Goal: Information Seeking & Learning: Learn about a topic

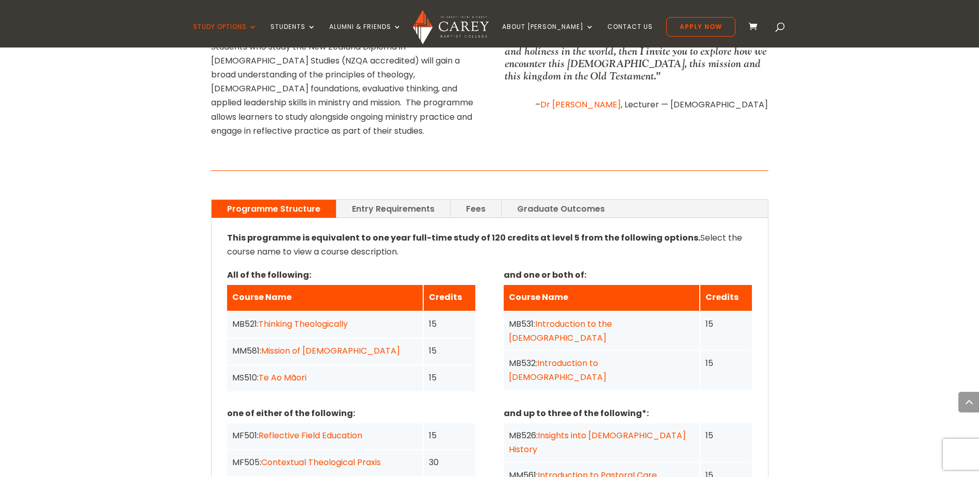
scroll to position [671, 0]
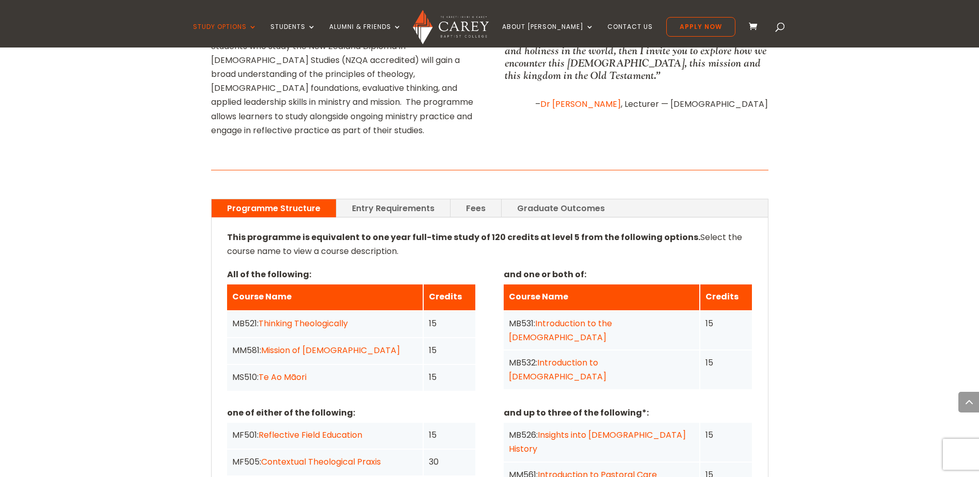
click at [424, 185] on div "Programme Structure Entry Requirements Fees Graduate Outcomes This programme is…" at bounding box center [490, 431] width 558 height 492
click at [464, 199] on link "Fees" at bounding box center [476, 208] width 51 height 18
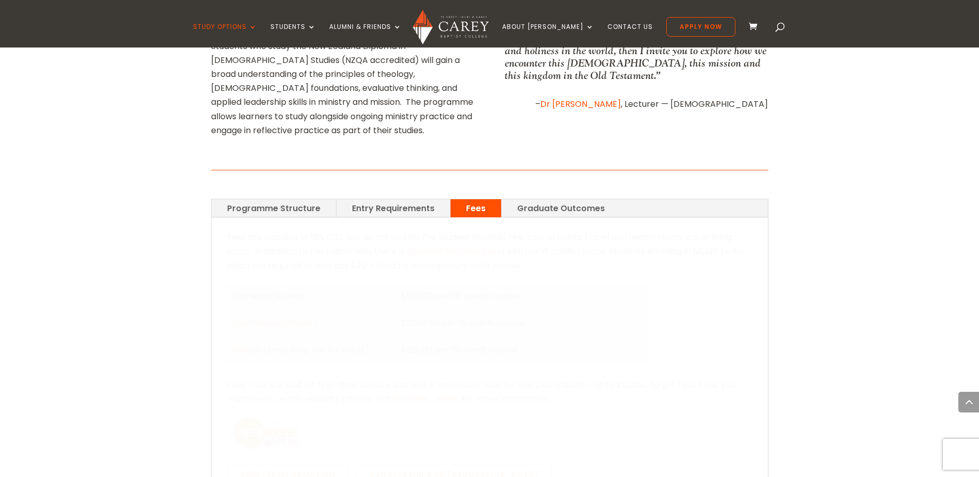
click at [428, 199] on link "Entry Requirements" at bounding box center [394, 208] width 114 height 18
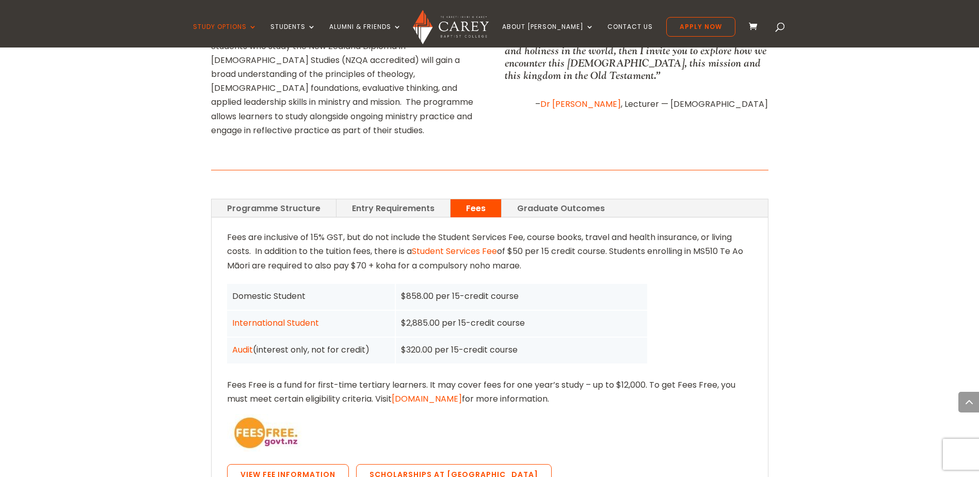
click at [432, 199] on link "Entry Requirements" at bounding box center [394, 208] width 114 height 18
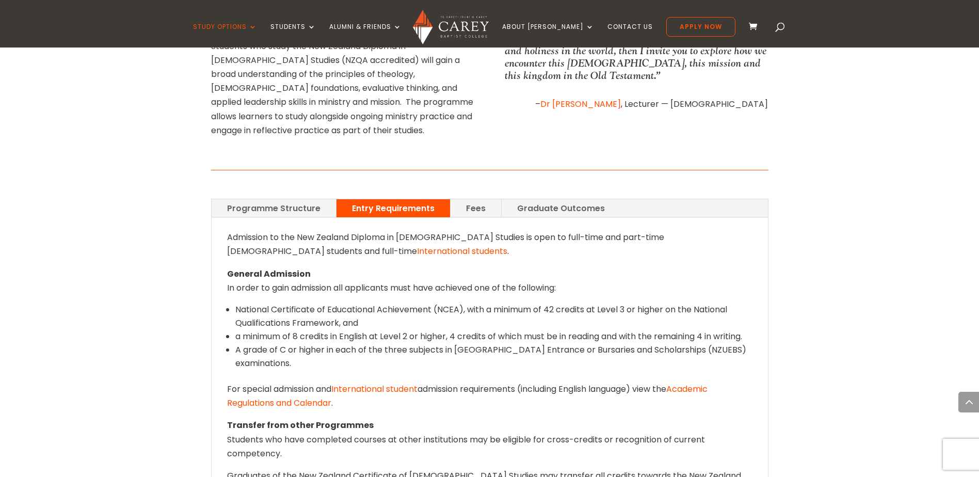
click at [464, 199] on link "Fees" at bounding box center [476, 208] width 51 height 18
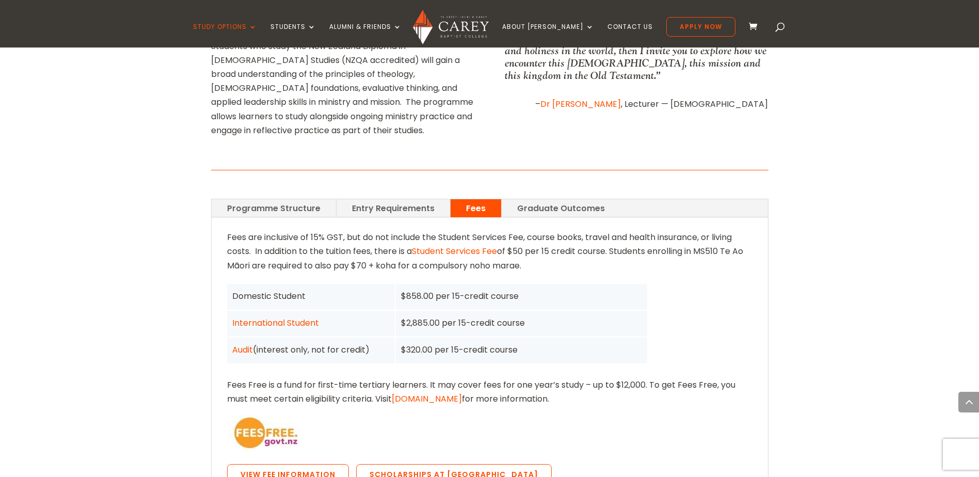
click at [537, 199] on link "Graduate Outcomes" at bounding box center [561, 208] width 119 height 18
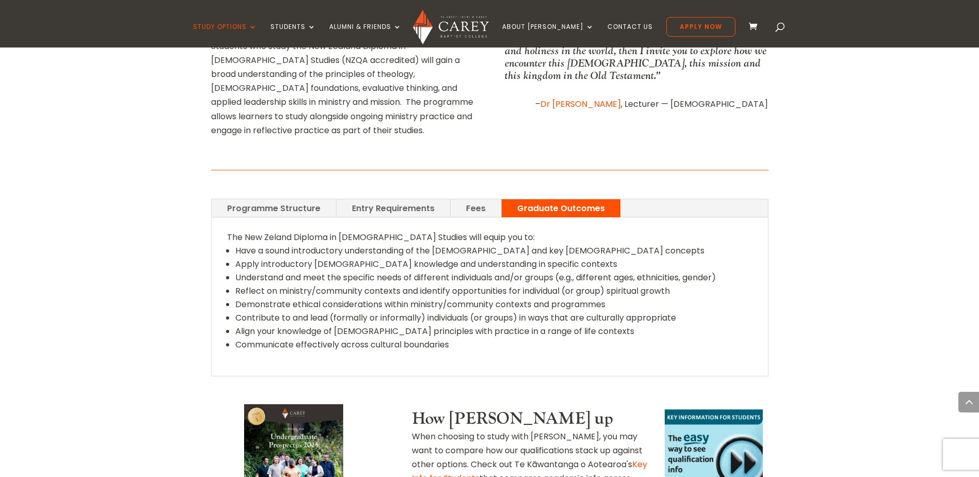
click at [305, 199] on link "Programme Structure" at bounding box center [274, 208] width 124 height 18
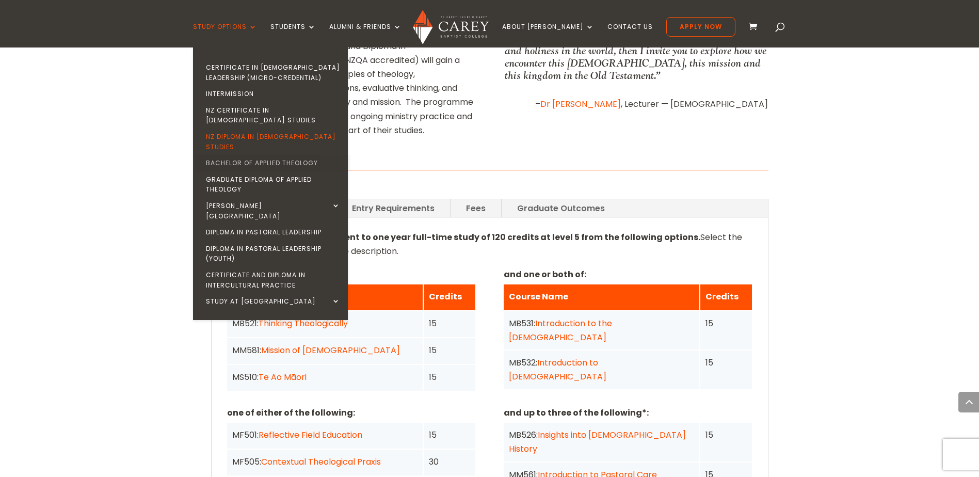
click at [274, 155] on link "Bachelor of Applied Theology" at bounding box center [273, 163] width 155 height 17
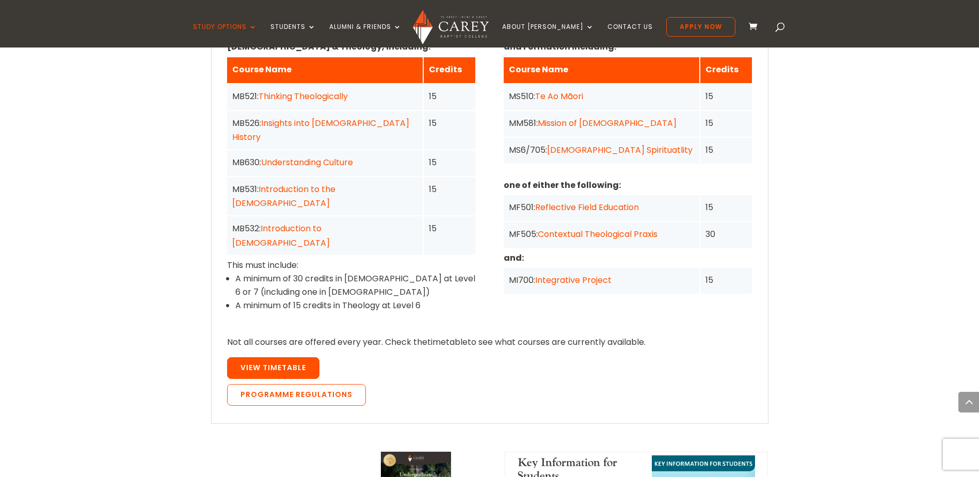
scroll to position [878, 0]
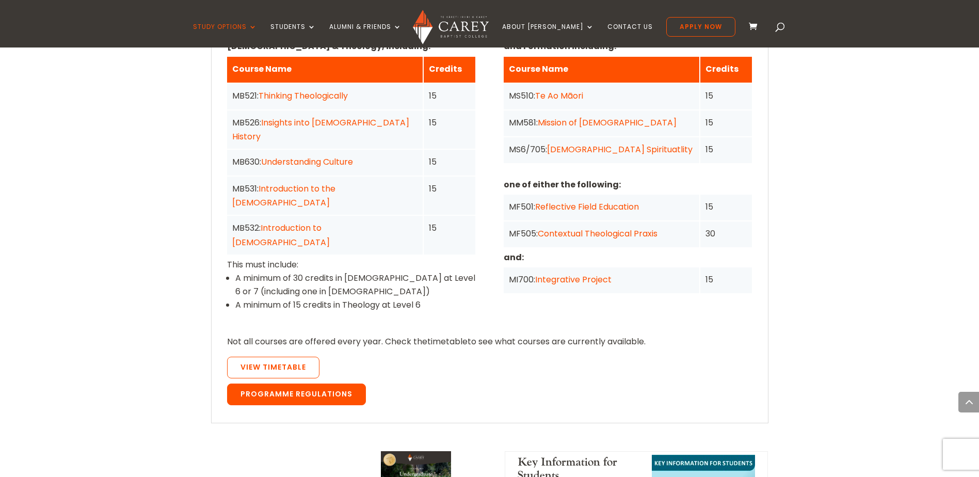
click at [311, 384] on link "Programme Regulations" at bounding box center [296, 395] width 139 height 22
